Goal: Task Accomplishment & Management: Complete application form

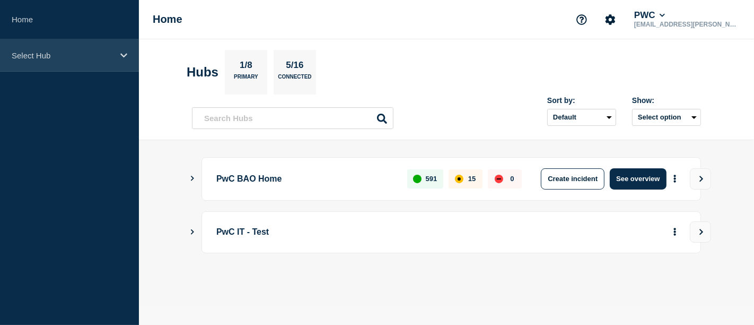
click at [130, 57] on div "Select Hub" at bounding box center [69, 55] width 139 height 32
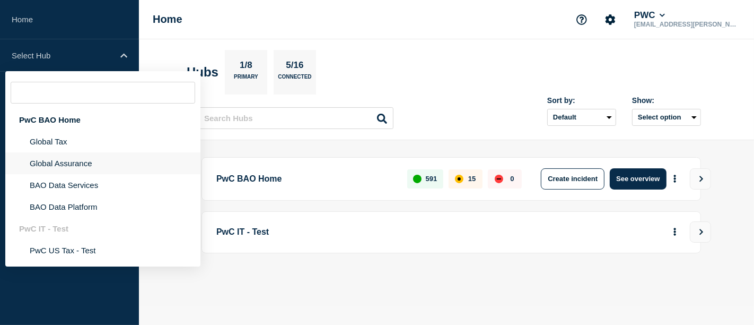
click at [66, 162] on li "Global Assurance" at bounding box center [102, 163] width 195 height 22
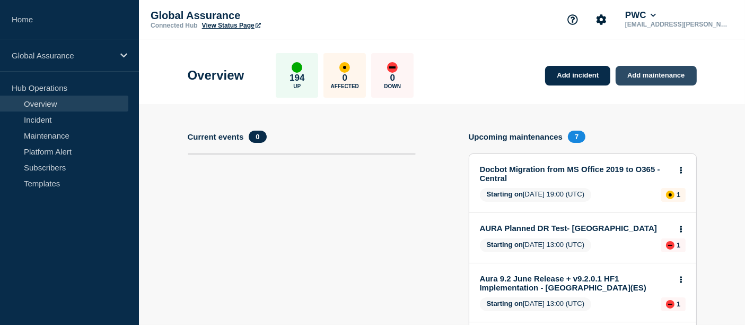
click at [650, 77] on link "Add maintenance" at bounding box center [656, 76] width 81 height 20
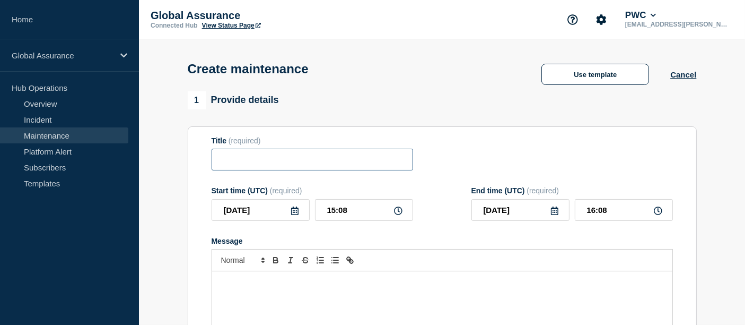
click at [234, 165] on input "Title" at bounding box center [313, 159] width 202 height 22
paste input "DocBot West - Planned Outage for Data Export"
click at [273, 160] on input "DocBot West - Planned Outage for Data Export" at bounding box center [313, 159] width 202 height 22
type input "DocBot East - Planned Outage for Data Export"
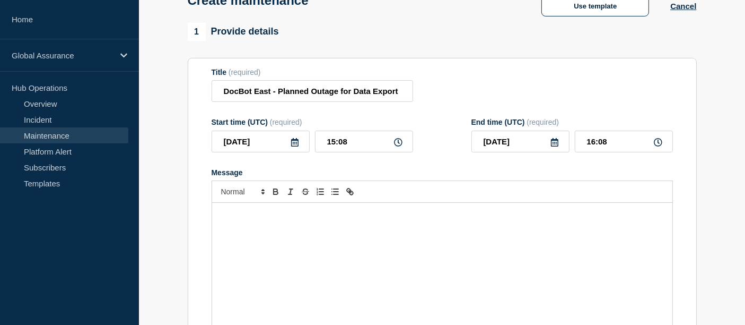
scroll to position [69, 0]
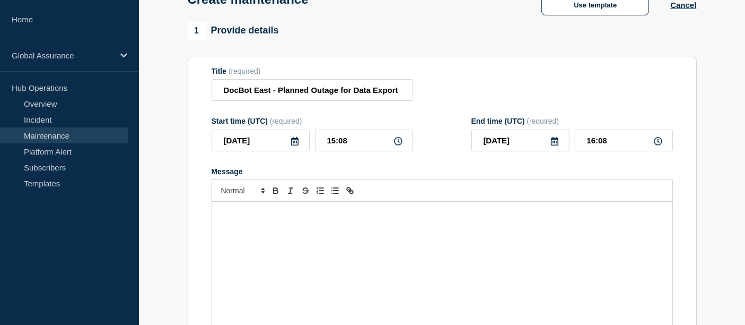
paste div "Message"
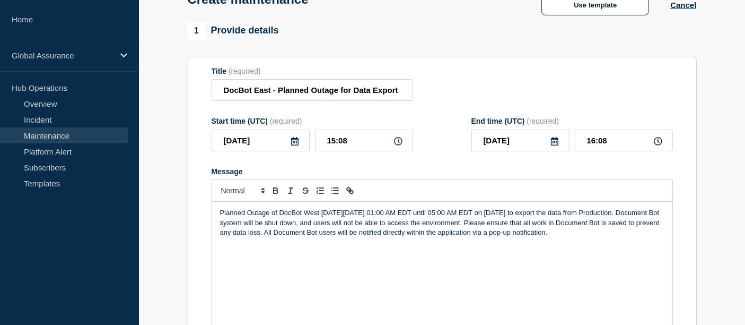
click at [319, 212] on p "Planned Outage of DocBot West [DATE][DATE] 01:00 AM EDT until 05:00 AM EDT on […" at bounding box center [442, 222] width 444 height 29
click at [367, 213] on p "Planned Outage of DocBot East [DATE][DATE] 01:00 AM EDT until 05:00 AM EDT on […" at bounding box center [442, 222] width 444 height 29
click at [388, 213] on p "Planned Outage of DocBot East [DATE][DATE] 01:00 AM EDT until 05:00 AM EDT on […" at bounding box center [442, 222] width 444 height 29
click at [376, 213] on p "Planned Outage of DocBot East [DATE][DATE] 01:00 AM EDT until 05:00 AM EDT on […" at bounding box center [442, 222] width 444 height 29
click at [413, 214] on p "Planned Outage of DocBot East [DATE][DATE] 01:00 AM EDT until 05:00 AM EDT on […" at bounding box center [442, 222] width 444 height 29
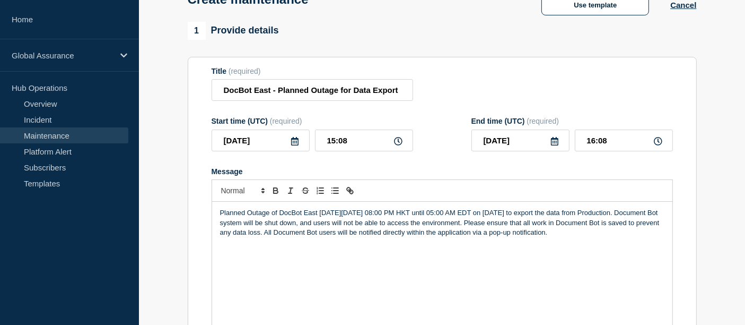
click at [474, 214] on p "Planned Outage of DocBot East [DATE][DATE] 08:00 PM HKT until 05:00 AM EDT on […" at bounding box center [442, 222] width 444 height 29
click at [511, 215] on p "Planned Outage of DocBot East [DATE][DATE] 08:00 PM HKT until 02:00 AM EDT on […" at bounding box center [442, 222] width 444 height 29
click at [540, 215] on p "Planned Outage of DocBot East [DATE][DATE] 08:00 PM HKT until 02:00 AM HKT on […" at bounding box center [442, 222] width 444 height 29
click at [521, 257] on div "Planned Outage of DocBot East [DATE][DATE] 08:00 PM HKT until 02:00 AM HKT on […" at bounding box center [442, 265] width 460 height 127
click at [520, 270] on div "Planned Outage of DocBot East [DATE][DATE] 08:00 PM HKT until 02:00 AM HKT on […" at bounding box center [442, 265] width 460 height 127
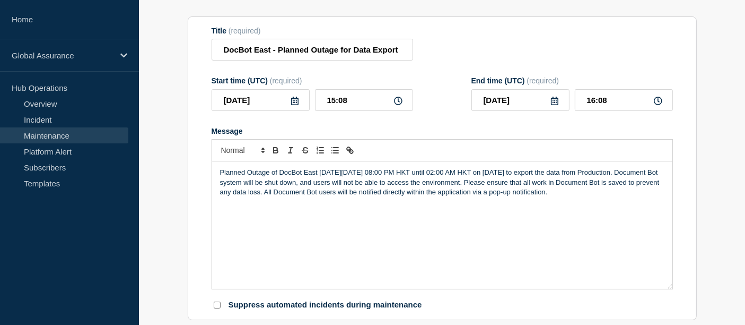
scroll to position [119, 0]
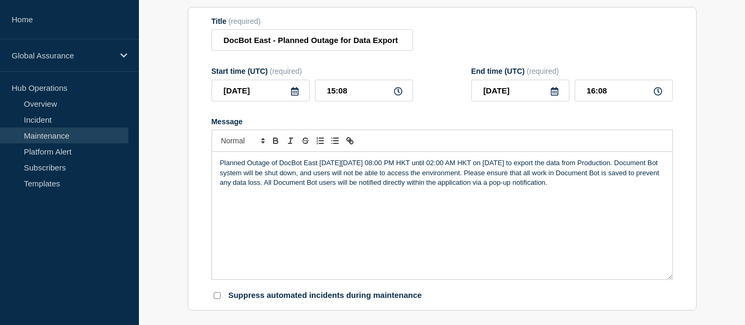
click at [354, 195] on div "Planned Outage of DocBot East [DATE][DATE] 08:00 PM HKT until 02:00 AM HKT on […" at bounding box center [442, 215] width 460 height 127
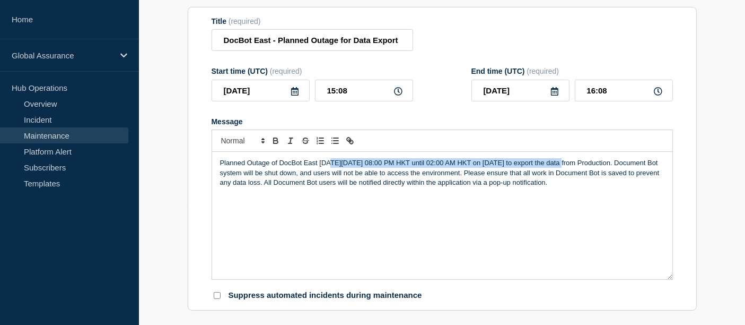
drag, startPoint x: 328, startPoint y: 165, endPoint x: 561, endPoint y: 161, distance: 232.8
click at [561, 161] on p "Planned Outage of DocBot East [DATE][DATE] 08:00 PM HKT until 02:00 AM HKT on […" at bounding box center [442, 172] width 444 height 29
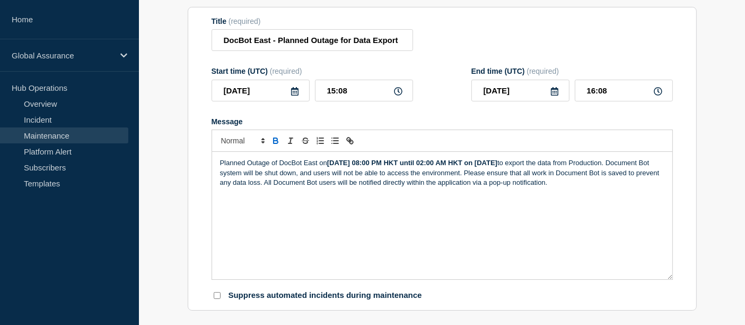
click at [497, 165] on strong "[DATE] 08:00 PM HKT until 02:00 AM HKT on [DATE]" at bounding box center [412, 163] width 170 height 8
click at [451, 215] on div "Planned Outage of DocBot East [DATE][DATE] 08:00 PM HKT until 02:00 AM HKT on […" at bounding box center [442, 215] width 460 height 127
click at [295, 94] on icon at bounding box center [295, 91] width 8 height 8
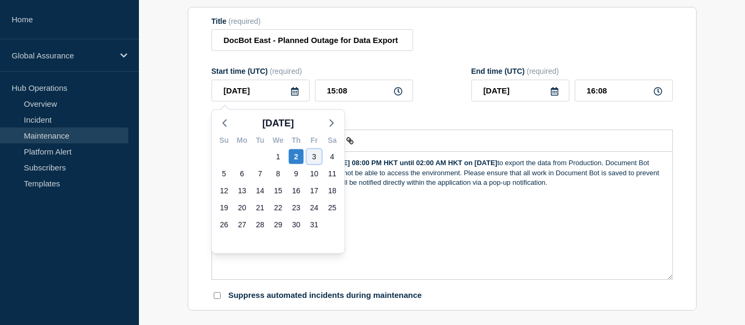
click at [310, 154] on div "3" at bounding box center [314, 156] width 15 height 15
type input "[DATE]"
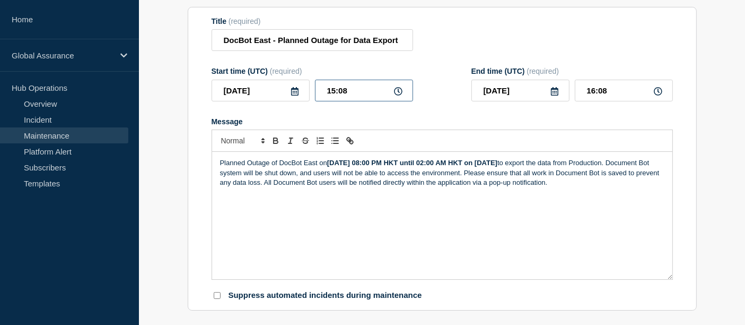
click at [352, 98] on input "15:08" at bounding box center [364, 91] width 98 height 22
drag, startPoint x: 353, startPoint y: 98, endPoint x: 319, endPoint y: 102, distance: 33.7
click at [319, 101] on input "15:08" at bounding box center [364, 91] width 98 height 22
type input "12:00"
type input "18:00"
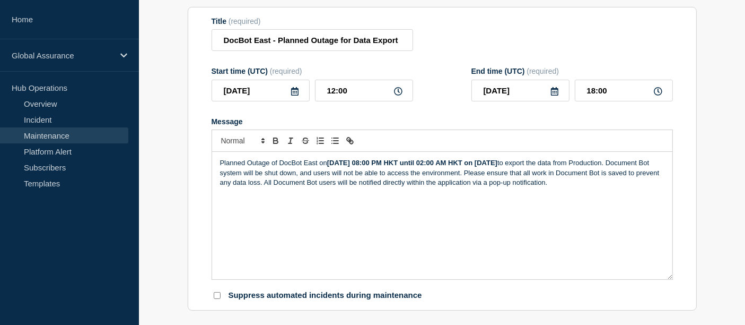
click at [427, 246] on div "Planned Outage of DocBot East [DATE][DATE] 08:00 PM HKT until 02:00 AM HKT on […" at bounding box center [442, 215] width 460 height 127
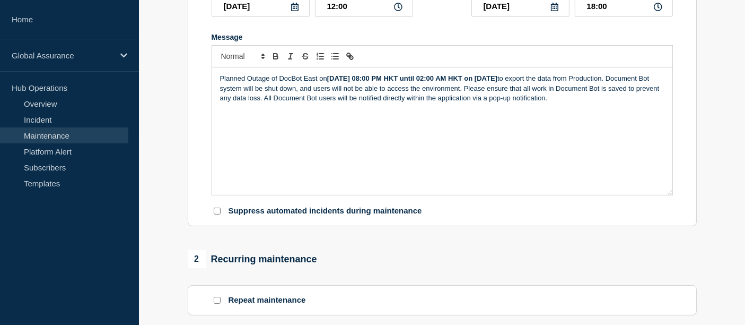
scroll to position [206, 0]
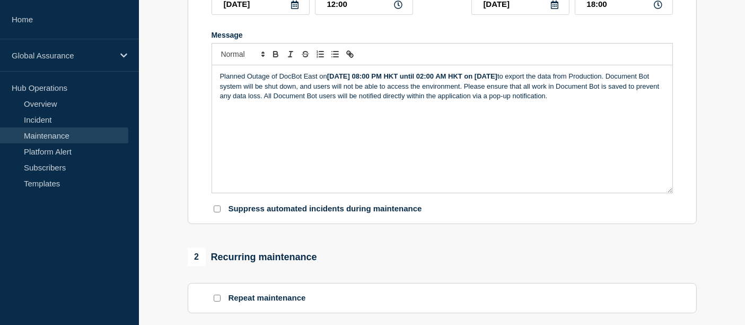
click at [215, 212] on input "Suppress automated incidents during maintenance" at bounding box center [217, 208] width 7 height 7
checkbox input "true"
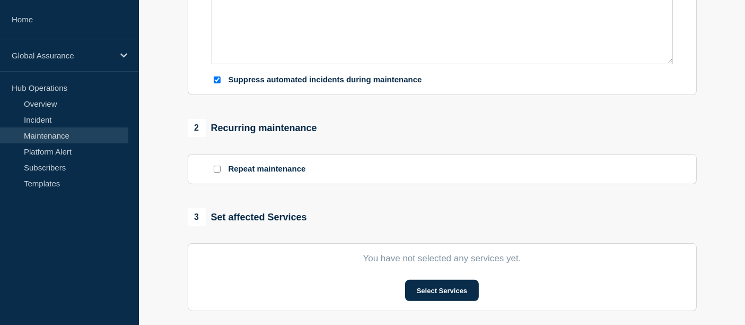
scroll to position [355, 0]
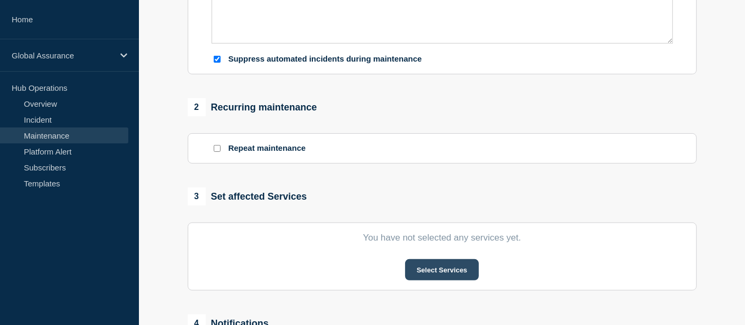
click at [436, 277] on button "Select Services" at bounding box center [442, 269] width 74 height 21
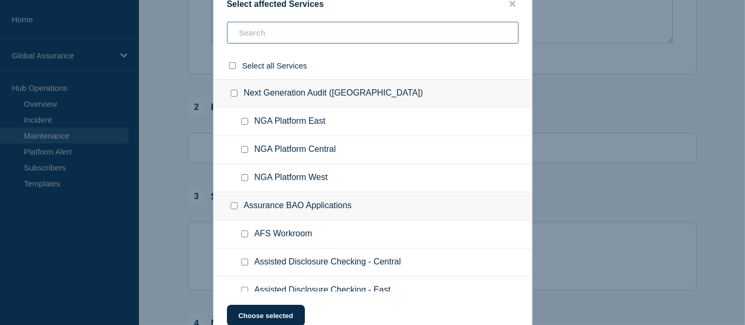
click at [314, 32] on input "text" at bounding box center [373, 33] width 292 height 22
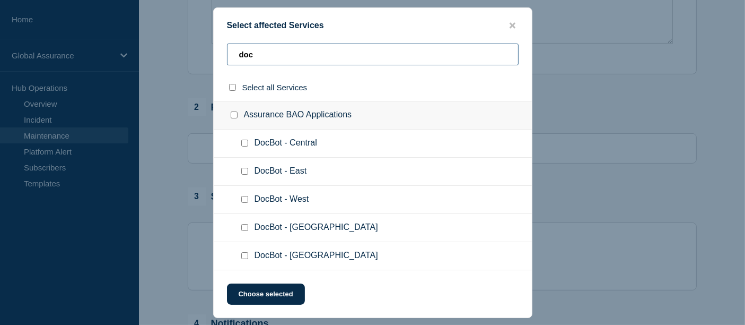
type input "doc"
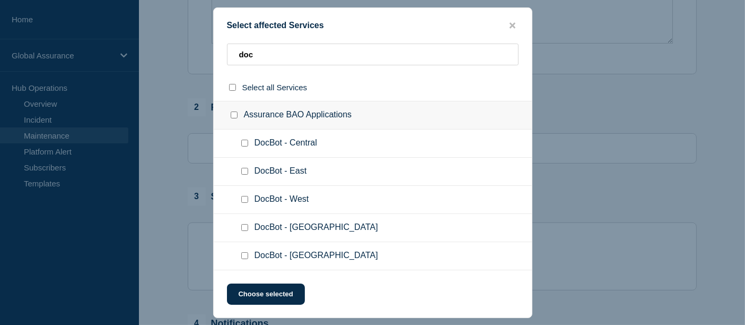
click at [246, 172] on input "DocBot - East checkbox" at bounding box center [244, 171] width 7 height 7
checkbox input "true"
click at [260, 293] on button "Choose selected" at bounding box center [266, 293] width 78 height 21
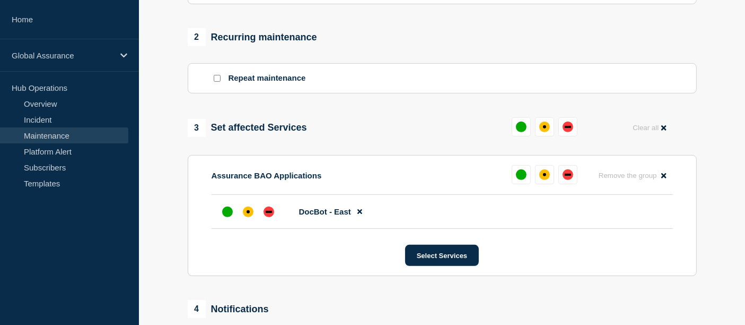
scroll to position [451, 0]
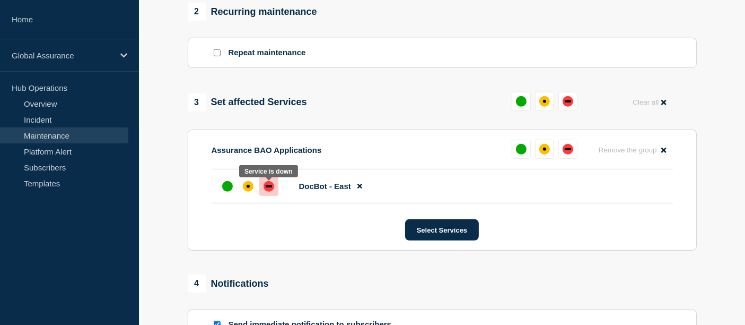
click at [269, 187] on div "down" at bounding box center [269, 186] width 6 height 2
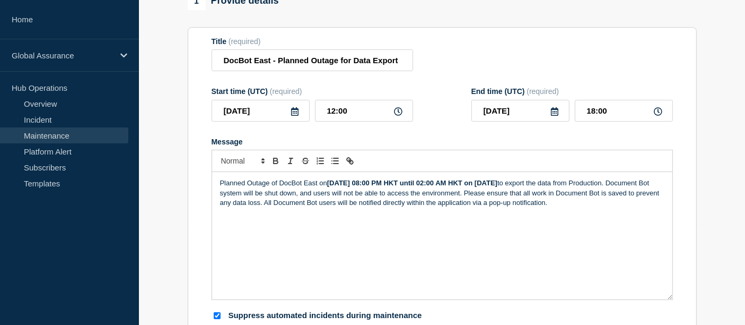
scroll to position [98, 0]
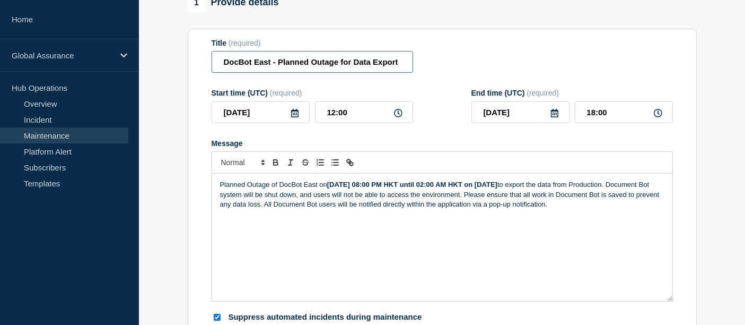
drag, startPoint x: 315, startPoint y: 59, endPoint x: 484, endPoint y: 76, distance: 169.4
click at [484, 76] on form "Title (required) DocBot East - Planned Outage for Data Export Start time (UTC) …" at bounding box center [442, 181] width 461 height 284
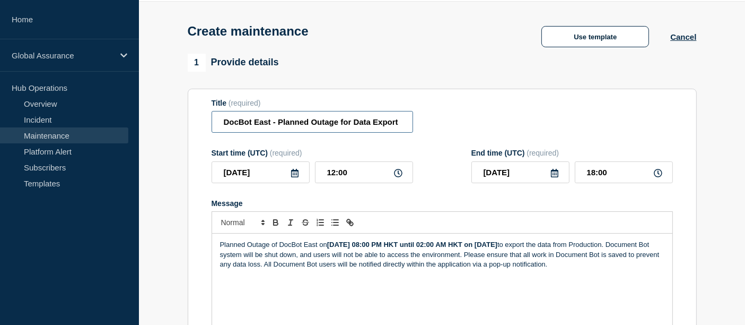
scroll to position [0, 0]
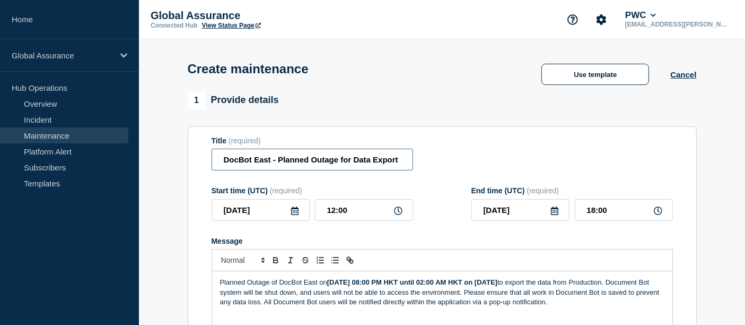
click at [333, 157] on input "DocBot East - Planned Outage for Data Export" at bounding box center [313, 159] width 202 height 22
drag, startPoint x: 333, startPoint y: 157, endPoint x: 459, endPoint y: 153, distance: 125.7
click at [459, 153] on div "Title (required) DocBot East - Planned Outage for Data Export" at bounding box center [442, 153] width 461 height 34
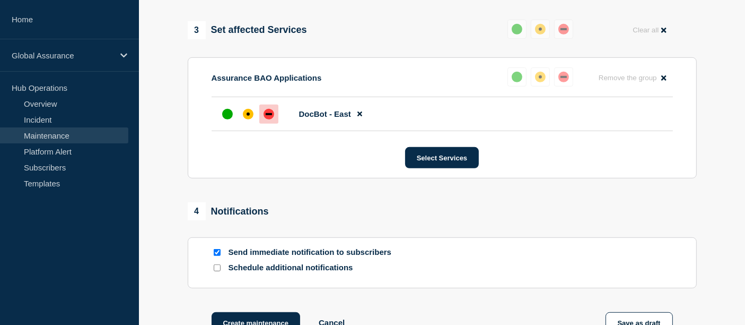
scroll to position [524, 0]
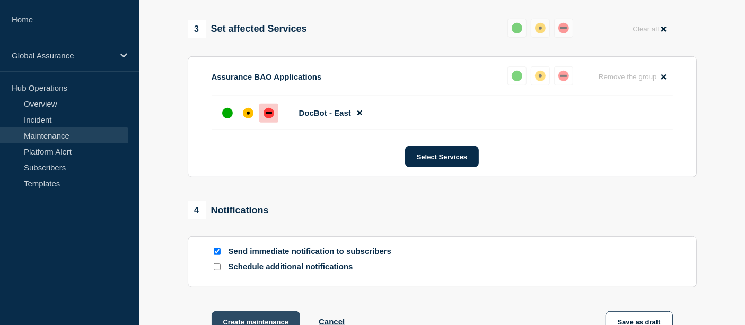
click at [239, 317] on button "Create maintenance" at bounding box center [256, 321] width 89 height 21
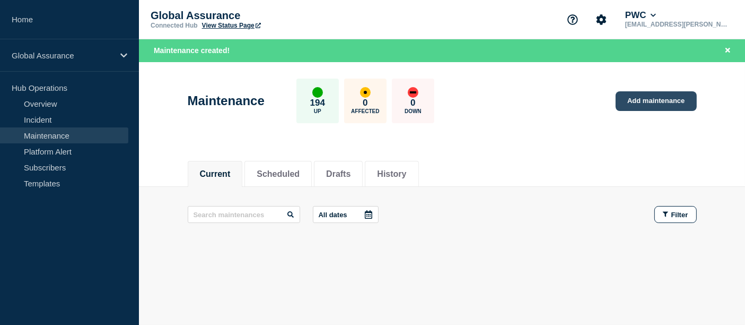
click at [641, 101] on link "Add maintenance" at bounding box center [656, 101] width 81 height 20
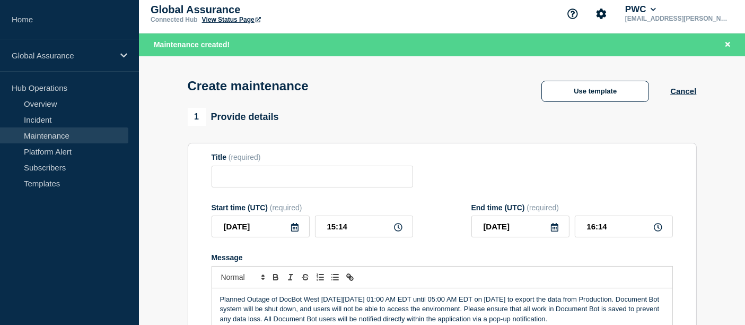
scroll to position [70, 0]
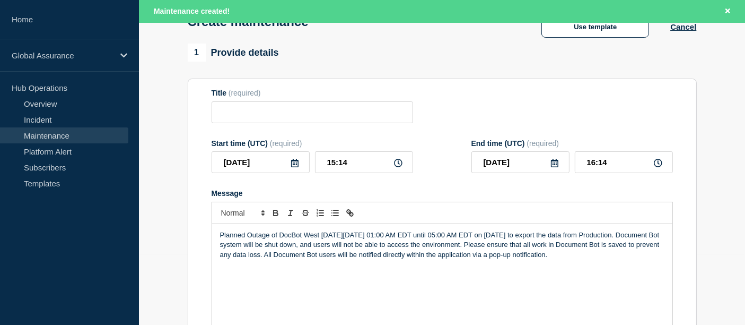
click at [318, 234] on p "Planned Outage of DocBot West [DATE][DATE] 01:00 AM EDT until 05:00 AM EDT on […" at bounding box center [442, 244] width 444 height 29
click at [377, 237] on p "Planned Outage of DocBot Central [DATE][DATE] 01:00 AM EDT until 05:00 AM EDT o…" at bounding box center [442, 244] width 444 height 29
click at [421, 233] on p "Planned Outage of DocBot Central [DATE][DATE] 01:00 AM EDT until 05:00 AM EDT o…" at bounding box center [442, 244] width 444 height 29
click at [483, 238] on p "Planned Outage of DocBot Central [DATE][DATE] 03:00 PM CET until 05:00 AM EDT o…" at bounding box center [442, 244] width 444 height 29
click at [520, 236] on p "Planned Outage of DocBot Central [DATE][DATE] 03:00 PM CET until 11:00 AM EDT o…" at bounding box center [442, 244] width 444 height 29
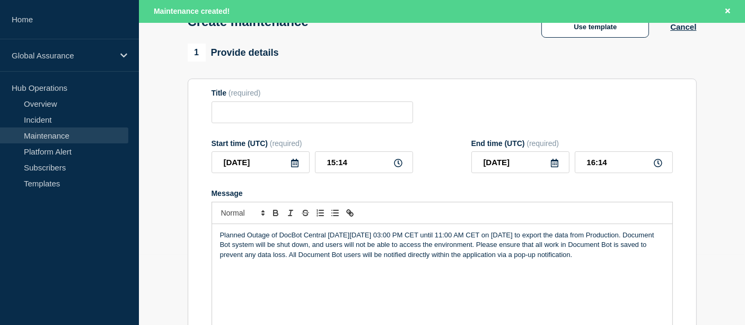
click at [546, 237] on p "Planned Outage of DocBot Central [DATE][DATE] 03:00 PM CET until 11:00 AM CET o…" at bounding box center [442, 244] width 444 height 29
click at [563, 234] on p "Planned Outage of DocBot Central [DATE][DATE] 03:00 PM CET until 11:00 AM CET o…" at bounding box center [442, 244] width 444 height 29
click at [312, 281] on div "Planned Outage of DocBot Central [DATE][DATE] 03:00 PM CET until 11:00 AM CET o…" at bounding box center [442, 287] width 460 height 127
click at [338, 235] on p "Planned Outage of DocBot Central [DATE][DATE] 03:00 PM CET until 11:00 AM CET o…" at bounding box center [442, 244] width 444 height 29
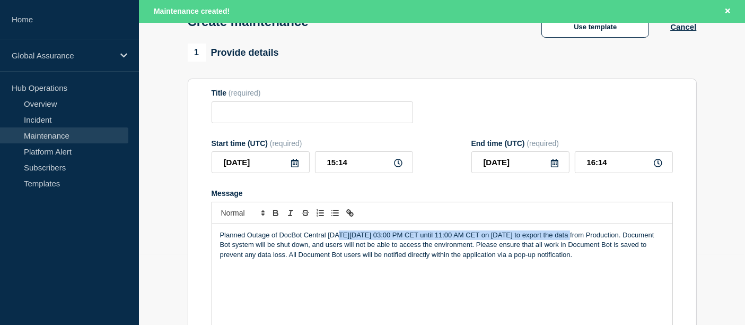
drag, startPoint x: 336, startPoint y: 238, endPoint x: 566, endPoint y: 237, distance: 230.1
click at [566, 237] on p "Planned Outage of DocBot Central [DATE][DATE] 03:00 PM CET until 11:00 AM CET o…" at bounding box center [442, 244] width 444 height 29
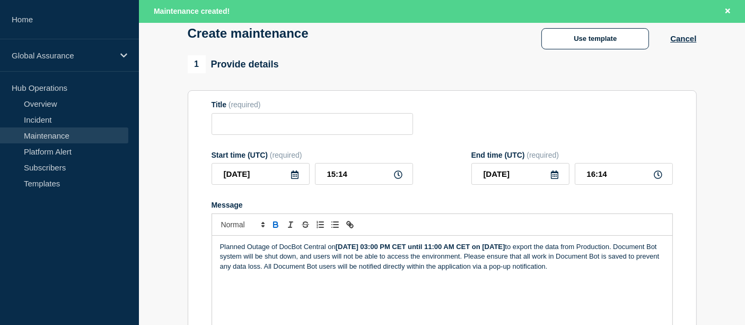
scroll to position [57, 0]
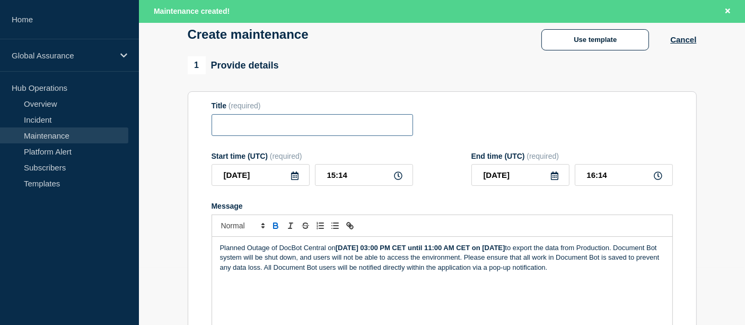
click at [300, 127] on input "Title" at bounding box center [313, 125] width 202 height 22
paste input "DocBot West - Planned Outage for Data Export"
click at [273, 125] on input "DocBot West - Planned Outage for Data Export" at bounding box center [313, 125] width 202 height 22
type input "DocBot Central - Planned Outage for Data Export"
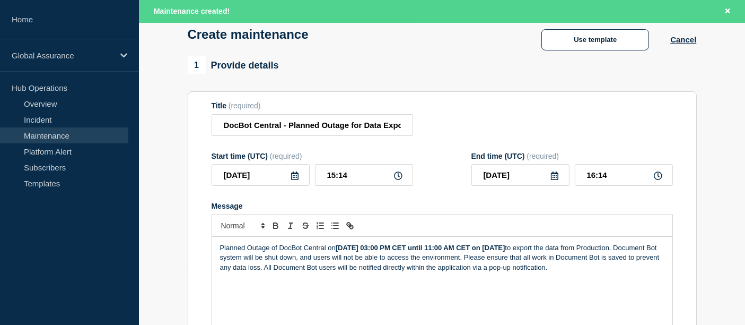
click at [295, 179] on icon at bounding box center [295, 175] width 8 height 8
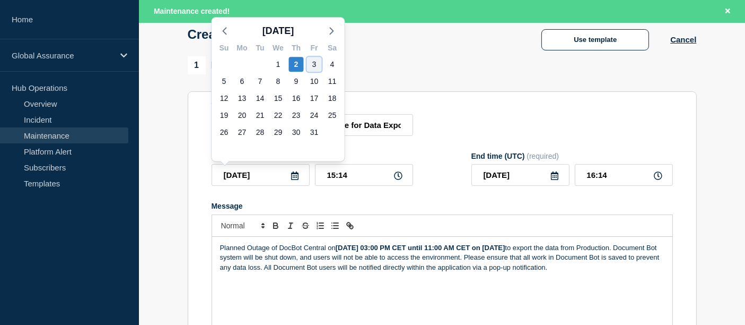
click at [314, 66] on div "3" at bounding box center [314, 64] width 15 height 15
type input "[DATE]"
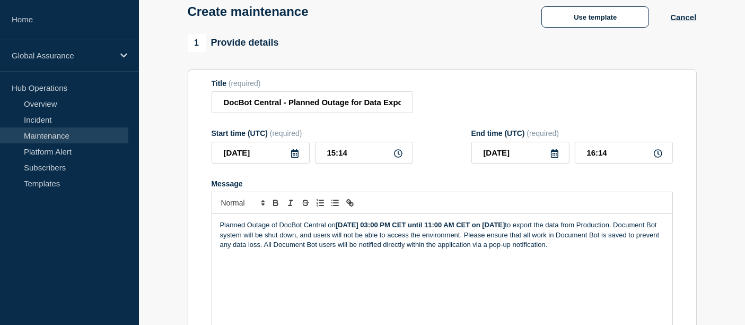
scroll to position [34, 0]
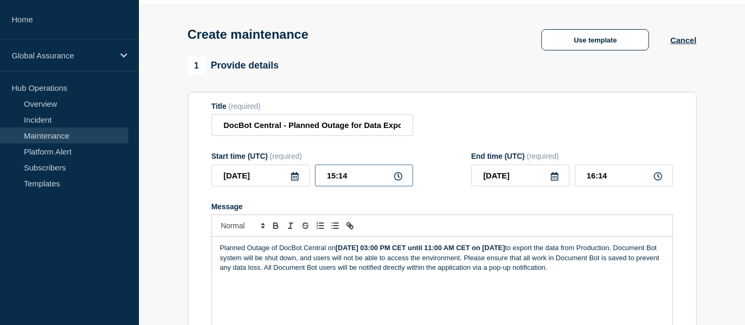
drag, startPoint x: 353, startPoint y: 179, endPoint x: 310, endPoint y: 177, distance: 43.0
click at [310, 177] on div "[DATE] 15:14" at bounding box center [313, 175] width 202 height 22
type input "19:00"
type input "20:00"
click at [558, 180] on icon at bounding box center [554, 176] width 8 height 8
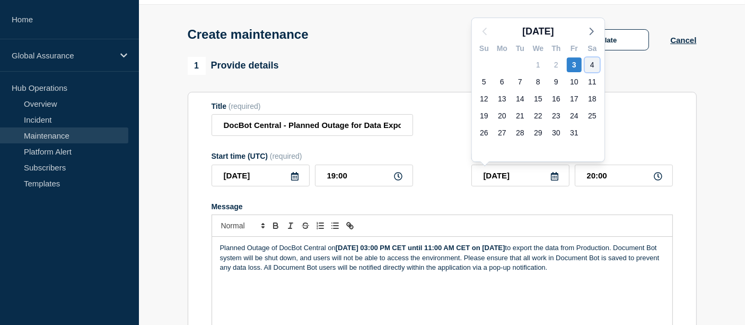
click at [594, 61] on div "4" at bounding box center [592, 64] width 15 height 15
type input "[DATE]"
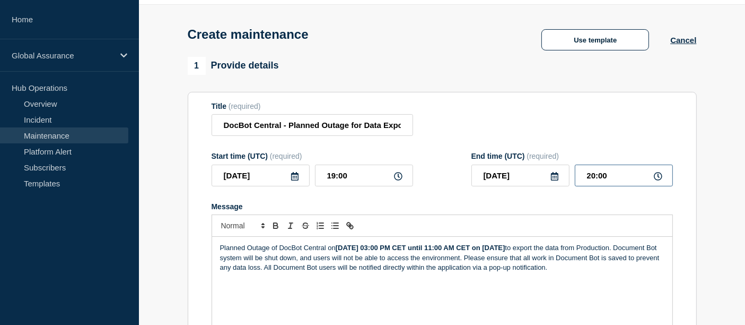
drag, startPoint x: 612, startPoint y: 176, endPoint x: 553, endPoint y: 165, distance: 60.2
click at [553, 165] on div "End time (UTC) (required) [DATE] 20:00" at bounding box center [572, 169] width 202 height 34
type input "09:00"
click at [520, 117] on div "Title (required) DocBot Central - Planned Outage for Data Export" at bounding box center [442, 119] width 461 height 34
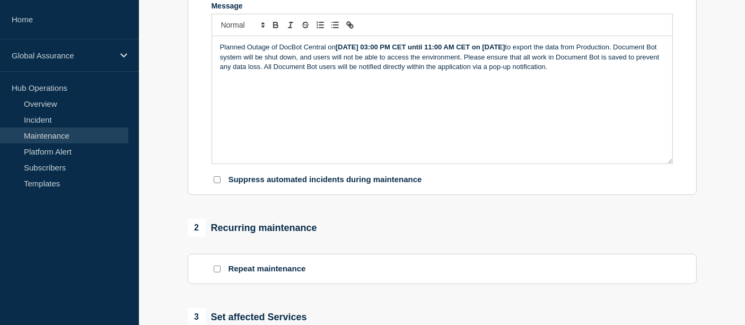
click at [218, 181] on input "Suppress automated incidents during maintenance" at bounding box center [217, 179] width 7 height 7
checkbox input "true"
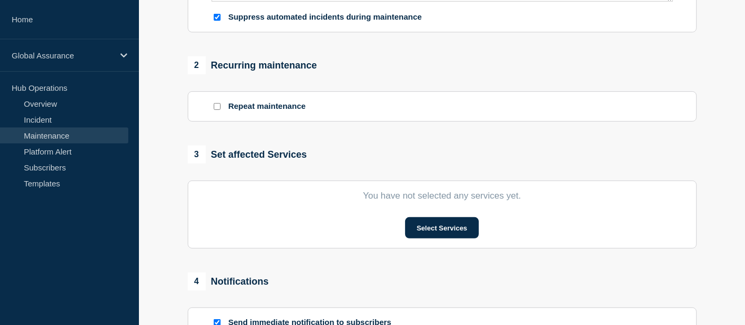
scroll to position [400, 0]
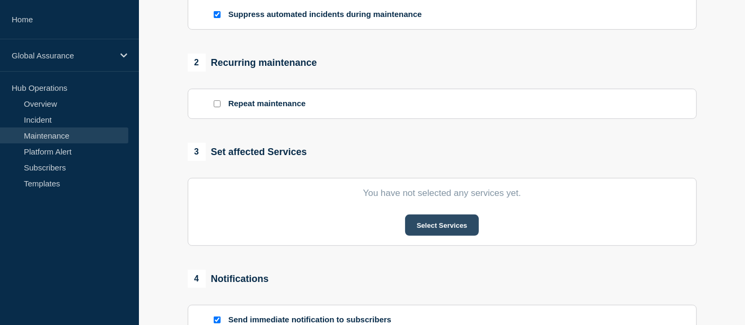
click at [446, 227] on button "Select Services" at bounding box center [442, 224] width 74 height 21
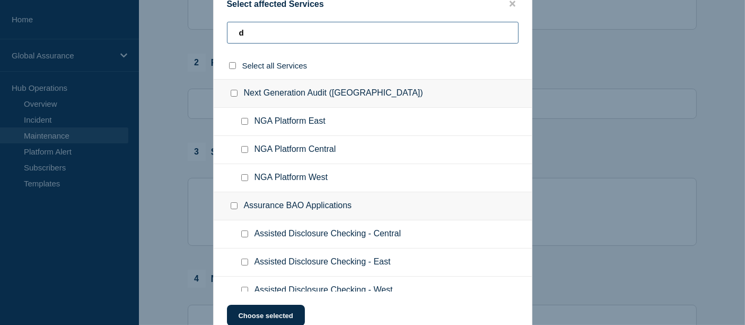
click at [283, 33] on input "d" at bounding box center [373, 33] width 292 height 22
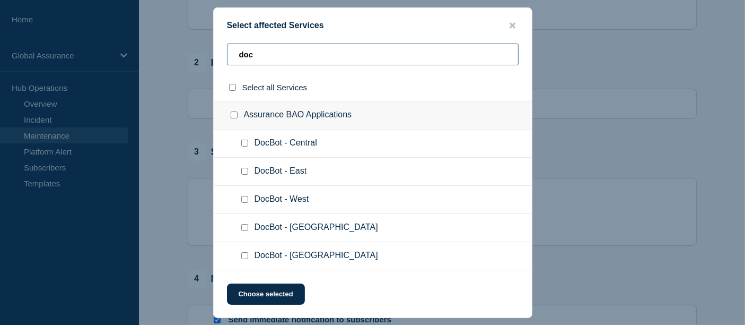
type input "doc"
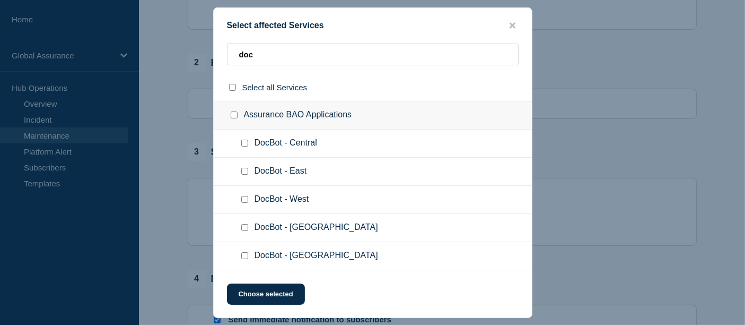
click at [244, 145] on input "DocBot - Central checkbox" at bounding box center [244, 142] width 7 height 7
checkbox input "true"
click at [273, 292] on button "Choose selected" at bounding box center [266, 293] width 78 height 21
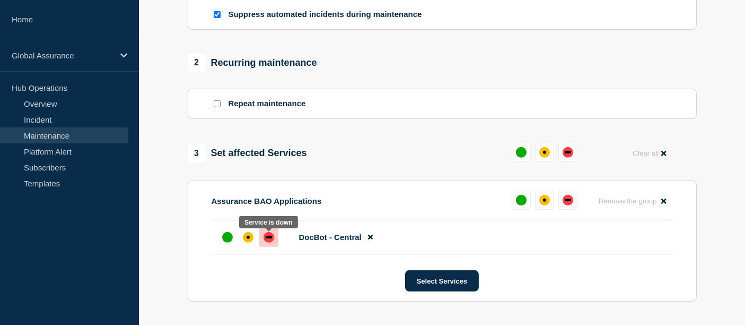
click at [266, 242] on div "down" at bounding box center [269, 237] width 11 height 11
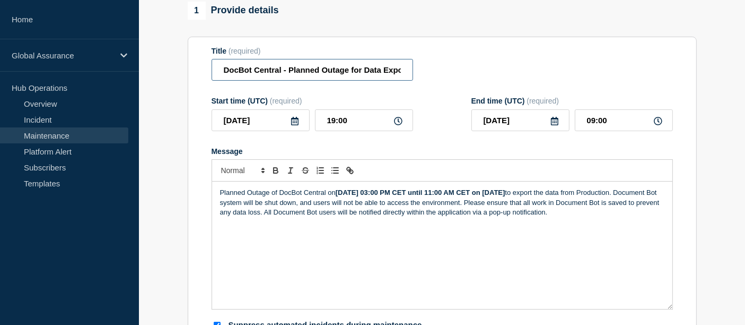
scroll to position [0, 7]
drag, startPoint x: 300, startPoint y: 78, endPoint x: 439, endPoint y: 98, distance: 140.8
click at [439, 98] on form "Title (required) DocBot Central - Planned Outage for Data Export Start time (UT…" at bounding box center [442, 189] width 461 height 284
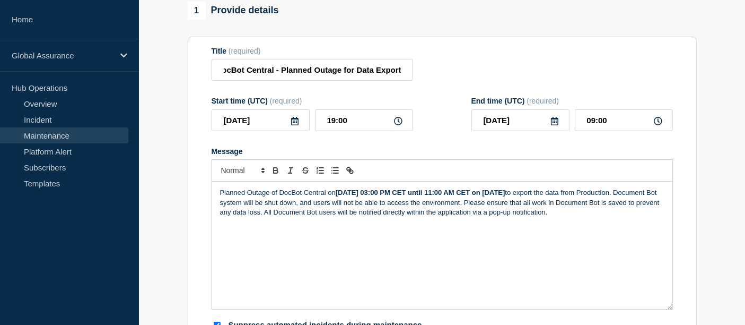
scroll to position [0, 0]
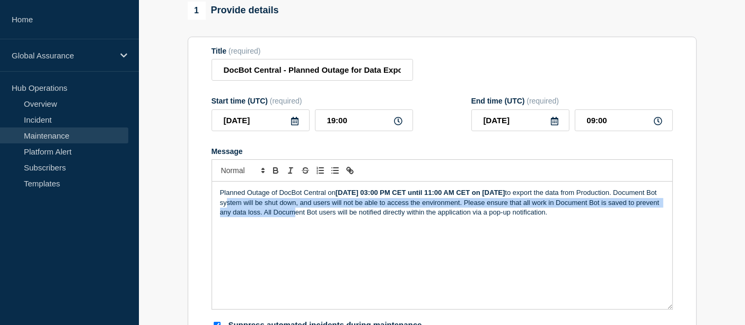
drag, startPoint x: 305, startPoint y: 200, endPoint x: 395, endPoint y: 229, distance: 94.1
click at [395, 229] on div "Planned Outage of DocBot Central [DATE][DATE] 03:00 PM CET until 11:00 AM CET o…" at bounding box center [442, 244] width 460 height 127
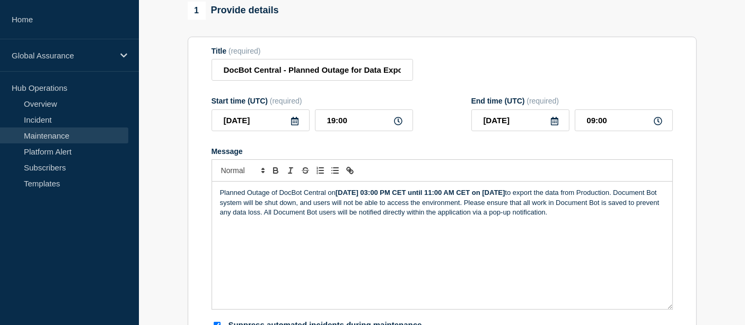
click at [426, 193] on strong "[DATE] 03:00 PM CET until 11:00 AM CET on [DATE]" at bounding box center [421, 192] width 170 height 8
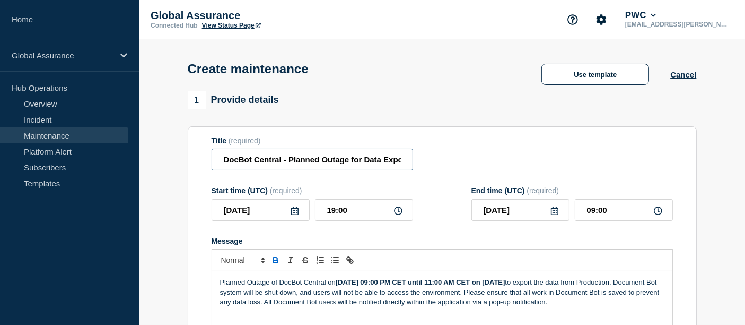
scroll to position [0, 7]
drag, startPoint x: 250, startPoint y: 160, endPoint x: 526, endPoint y: 179, distance: 275.9
click at [526, 179] on form "Title (required) DocBot Central - Planned Outage for Data Export Start time (UT…" at bounding box center [442, 278] width 461 height 284
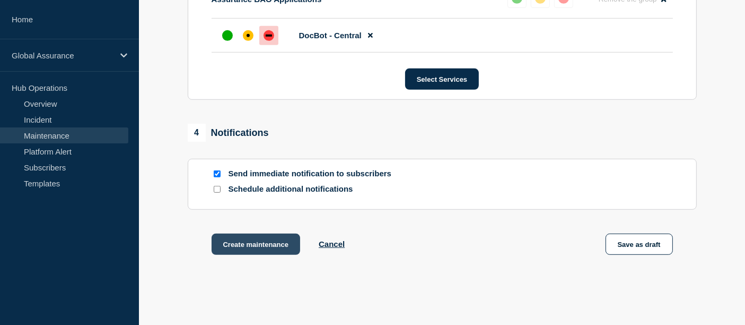
scroll to position [0, 0]
click at [267, 245] on button "Create maintenance" at bounding box center [256, 243] width 89 height 21
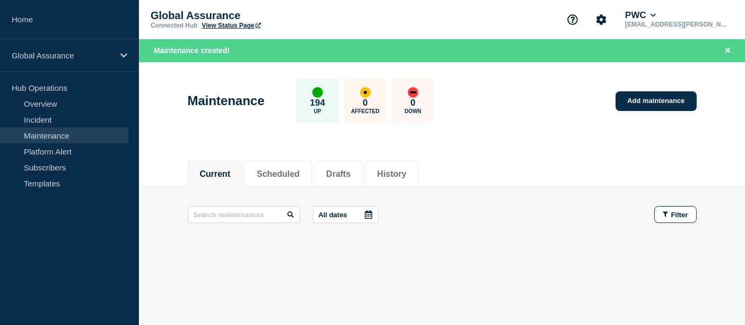
scroll to position [21, 0]
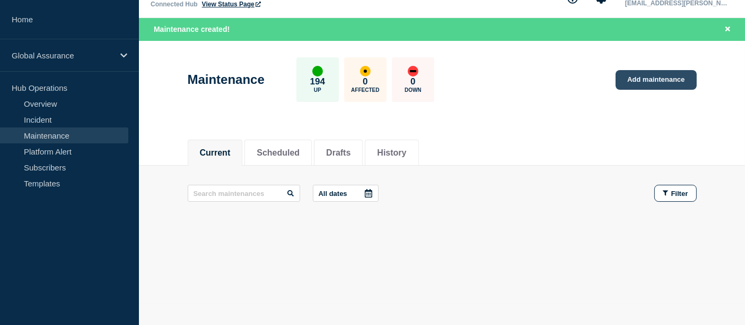
click at [653, 88] on link "Add maintenance" at bounding box center [656, 80] width 81 height 20
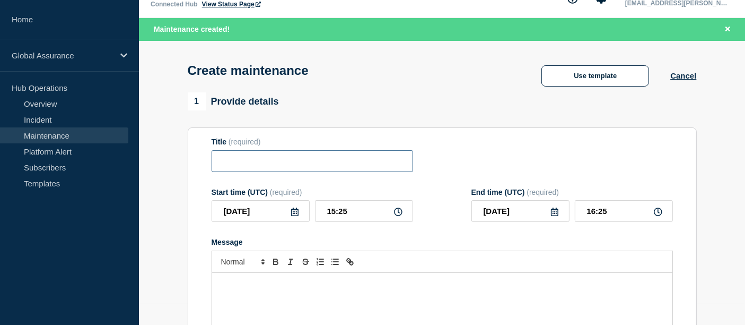
paste input "DocBot West - Planned Outage for Data Export"
click at [251, 159] on input "DocBot West - Planned Outage for Data Export" at bounding box center [313, 161] width 202 height 22
type input "DocBot West - Planned Outage for Data Export"
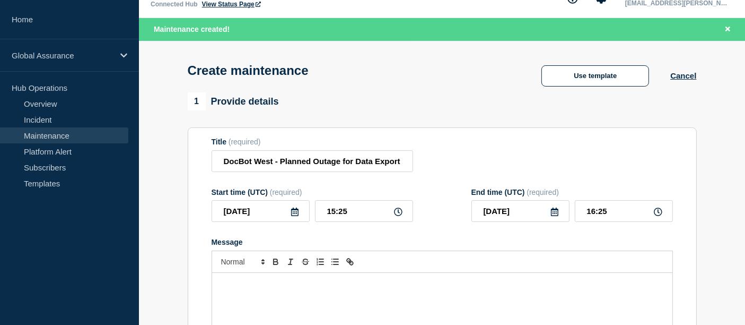
click at [239, 287] on p "Message" at bounding box center [442, 284] width 444 height 10
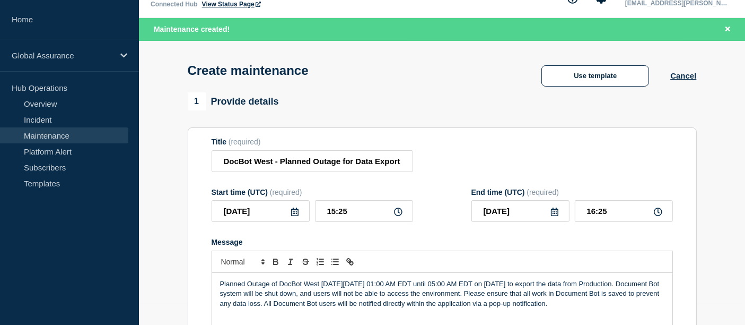
click at [347, 286] on p "Planned Outage of DocBot West [DATE][DATE] 01:00 AM EDT until 05:00 AM EDT on […" at bounding box center [442, 293] width 444 height 29
click at [374, 284] on p "Planned Outage of DocBot West [DATE][DATE] 01:00 AM EDT until 05:00 AM EDT on […" at bounding box center [442, 293] width 444 height 29
click at [391, 284] on p "Planned Outage of DocBot West [DATE][DATE] 01:00 AM EDT until 05:00 AM EDT on […" at bounding box center [442, 293] width 444 height 29
click at [418, 284] on p "Planned Outage of DocBot West [DATE][DATE] 01:00 AM EDT until 05:00 AM EDT on […" at bounding box center [442, 293] width 444 height 29
click at [454, 284] on p "Planned Outage of DocBot West [DATE][DATE] 12:00 AM EDT until 05:00 AM EDT on […" at bounding box center [442, 293] width 444 height 29
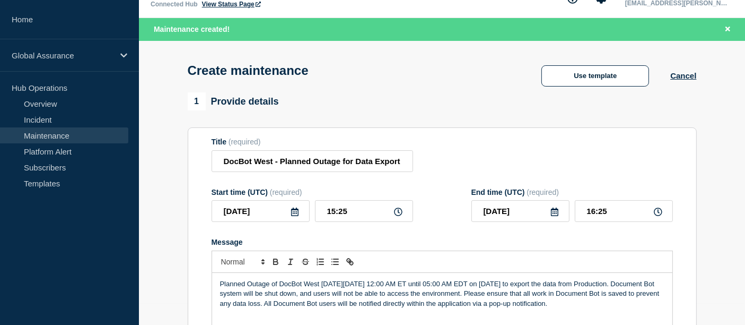
click at [477, 284] on p "Planned Outage of DocBot West [DATE][DATE] 12:00 AM ET until 05:00 AM EDT on [D…" at bounding box center [442, 293] width 444 height 29
click at [513, 284] on p "Planned Outage of DocBot West [DATE][DATE] 12:00 AM ET until 06:00 AM EDT on [D…" at bounding box center [442, 293] width 444 height 29
click at [535, 285] on p "Planned Outage of DocBot West [DATE][DATE] 12:00 AM ET until 06:00 AM ET on [DA…" at bounding box center [442, 293] width 444 height 29
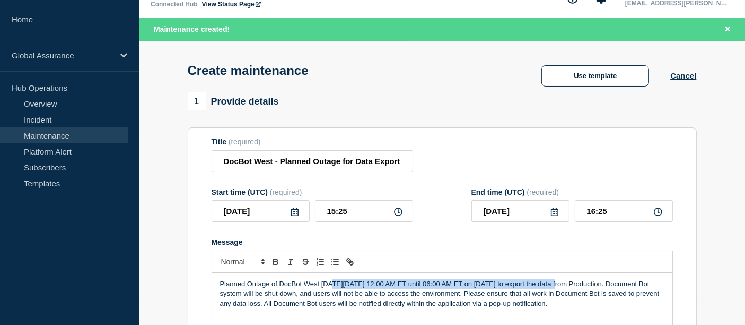
drag, startPoint x: 330, startPoint y: 286, endPoint x: 557, endPoint y: 284, distance: 227.5
click at [557, 284] on p "Planned Outage of DocBot West [DATE][DATE] 12:00 AM ET until 06:00 AM ET on [DA…" at bounding box center [442, 293] width 444 height 29
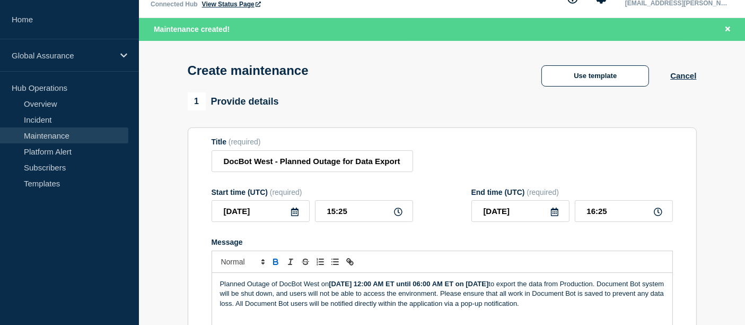
click at [344, 292] on p "Planned Outage of DocBot West [DATE][DATE] 12:00 AM ET until 06:00 AM ET on [DA…" at bounding box center [442, 293] width 444 height 29
click at [293, 213] on icon at bounding box center [295, 211] width 8 height 8
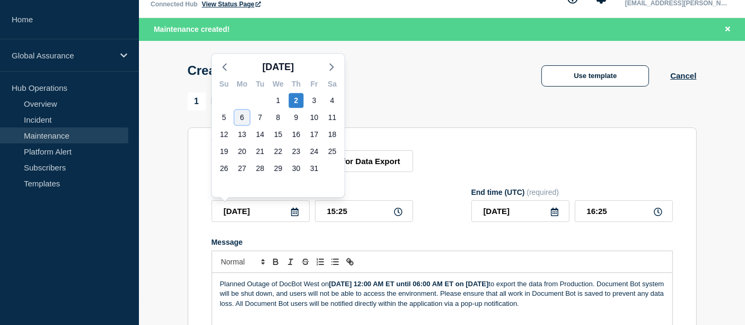
click at [239, 113] on div "6" at bounding box center [242, 117] width 15 height 15
type input "[DATE]"
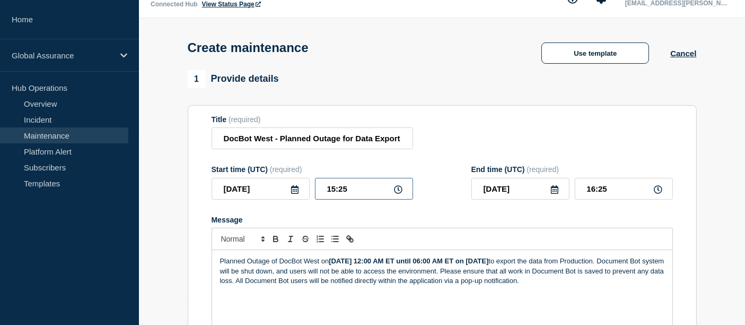
drag, startPoint x: 353, startPoint y: 188, endPoint x: 280, endPoint y: 187, distance: 72.7
click at [280, 187] on div "[DATE] 15:25" at bounding box center [313, 189] width 202 height 22
click at [350, 193] on input "04:__" at bounding box center [364, 189] width 98 height 22
type input "04:00"
type input "10:00"
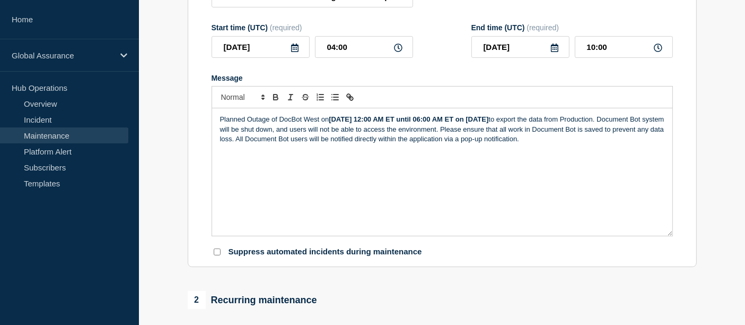
scroll to position [164, 0]
click at [218, 250] on input "Suppress automated incidents during maintenance" at bounding box center [217, 250] width 7 height 7
checkbox input "true"
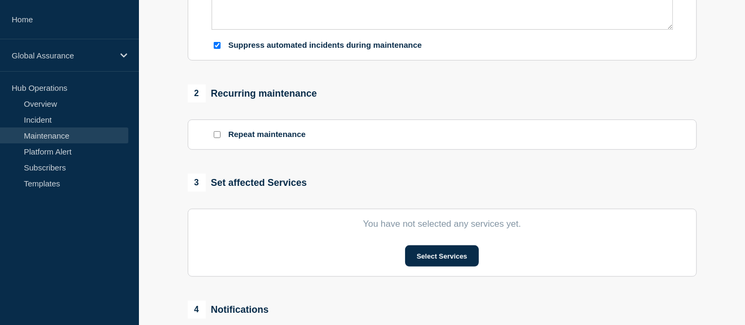
scroll to position [379, 0]
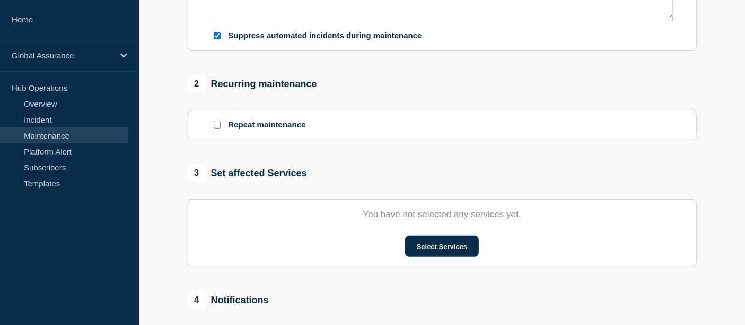
click at [430, 264] on section "You have not selected any services yet. Select Services" at bounding box center [442, 233] width 509 height 68
click at [424, 248] on button "Select Services" at bounding box center [442, 245] width 74 height 21
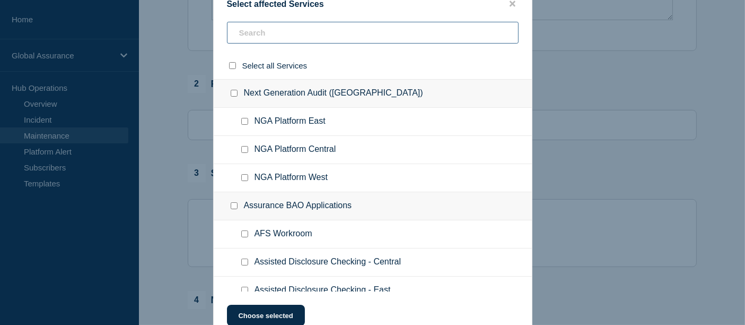
click at [264, 31] on input "text" at bounding box center [373, 33] width 292 height 22
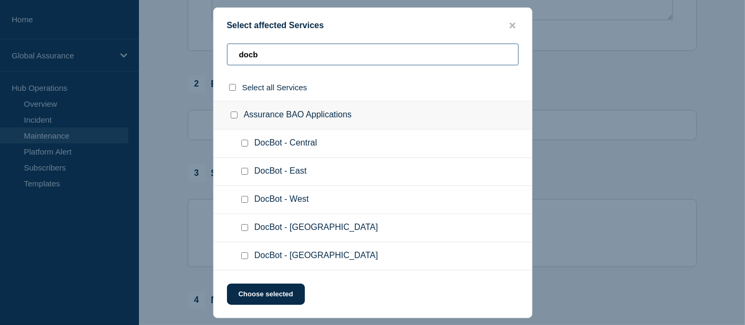
type input "docb"
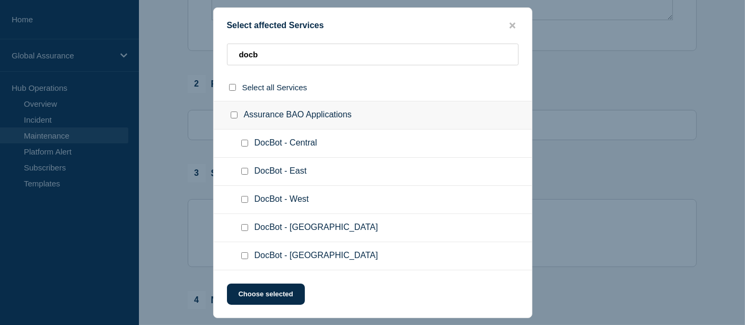
click at [244, 200] on input "DocBot - West checkbox" at bounding box center [244, 199] width 7 height 7
checkbox input "true"
click at [268, 296] on button "Choose selected" at bounding box center [266, 293] width 78 height 21
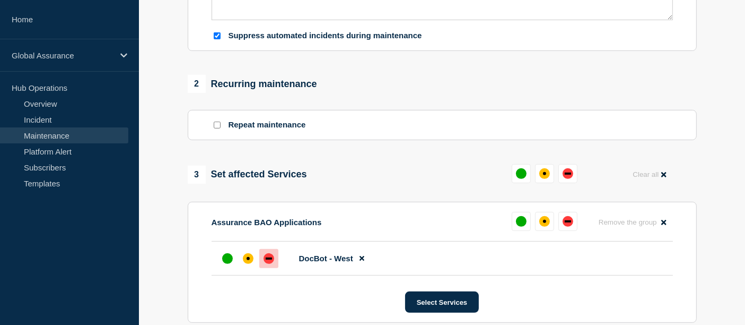
click at [264, 260] on div "down" at bounding box center [269, 258] width 11 height 11
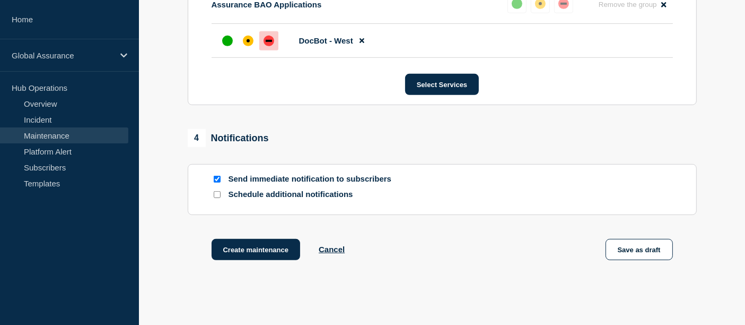
scroll to position [606, 0]
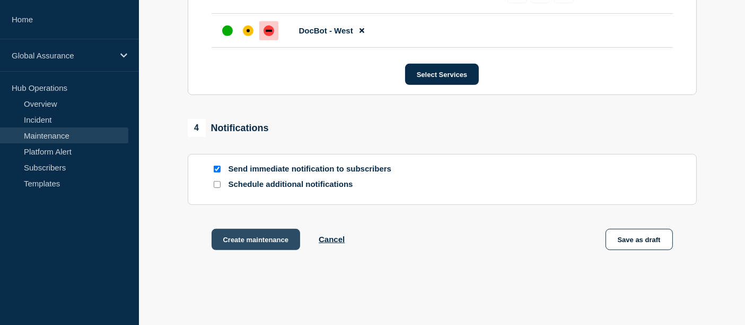
click at [246, 239] on button "Create maintenance" at bounding box center [256, 239] width 89 height 21
